Goal: Learn about a topic: Learn about a topic

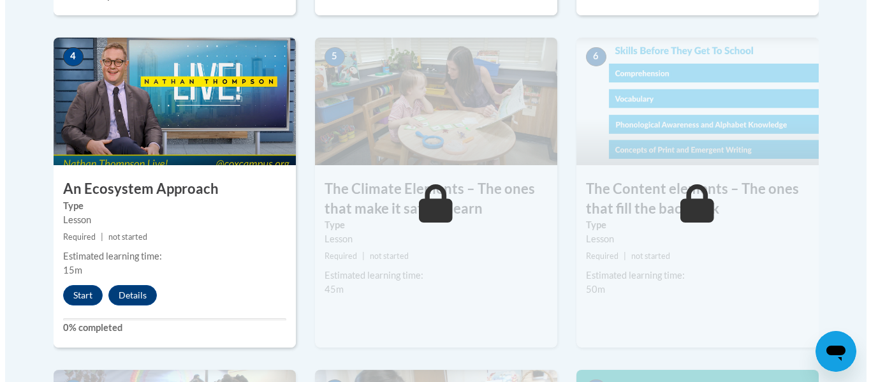
scroll to position [806, 0]
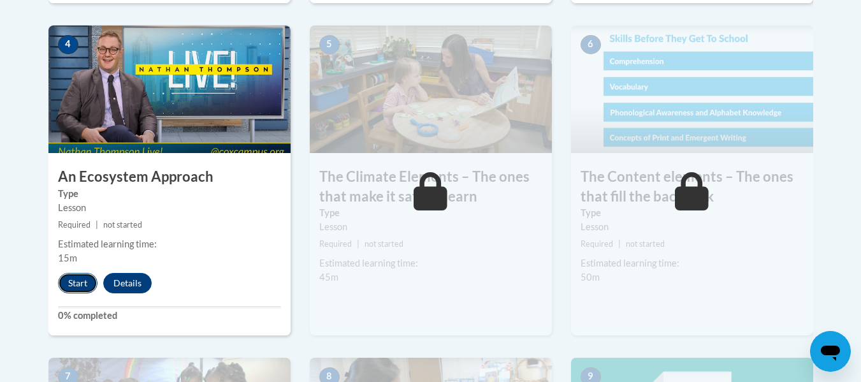
click at [77, 279] on button "Start" at bounding box center [78, 283] width 40 height 20
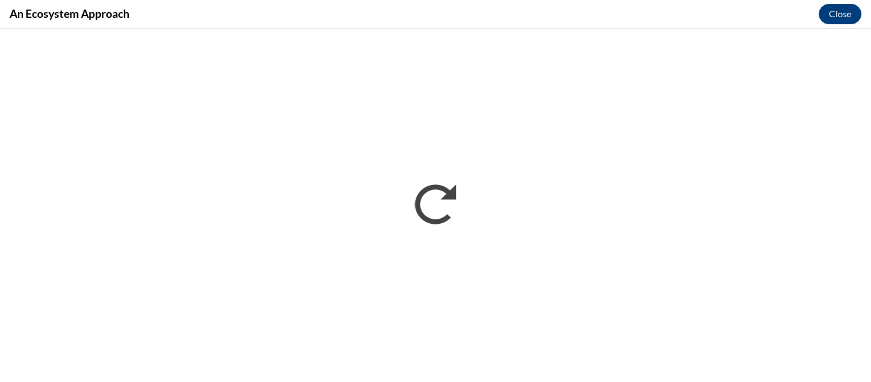
scroll to position [0, 0]
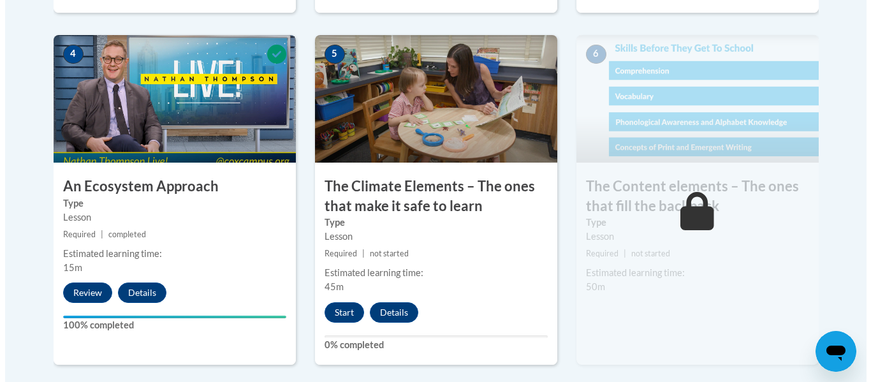
scroll to position [802, 0]
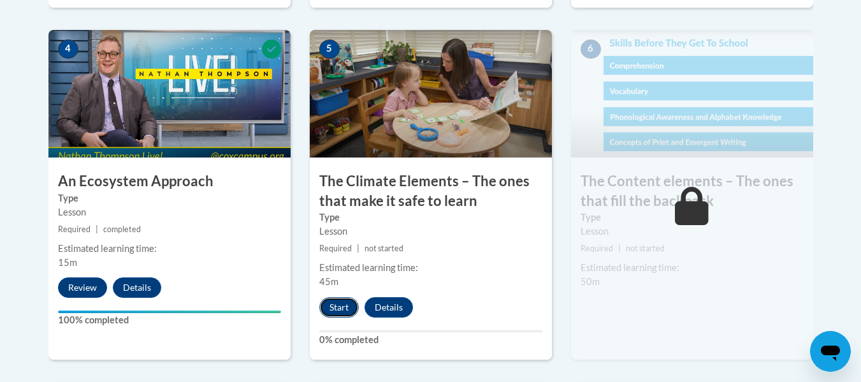
click at [334, 306] on button "Start" at bounding box center [339, 307] width 40 height 20
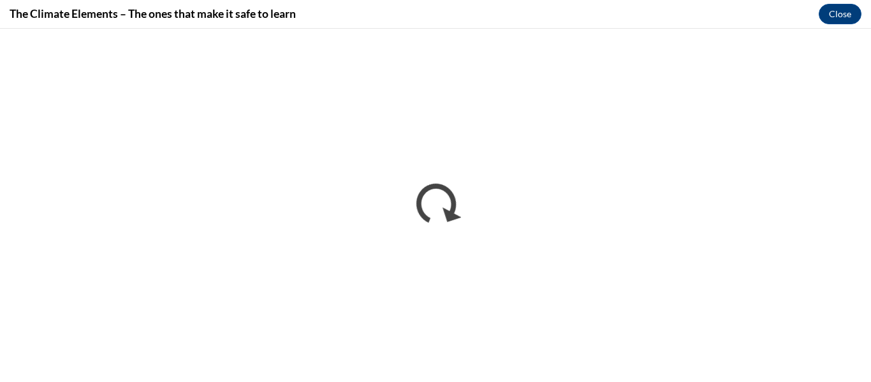
scroll to position [0, 0]
drag, startPoint x: 563, startPoint y: 4, endPoint x: 579, endPoint y: 4, distance: 15.9
click at [579, 4] on div "The Climate Elements – The ones that make it safe to learn Close" at bounding box center [435, 14] width 871 height 29
